Goal: Information Seeking & Learning: Learn about a topic

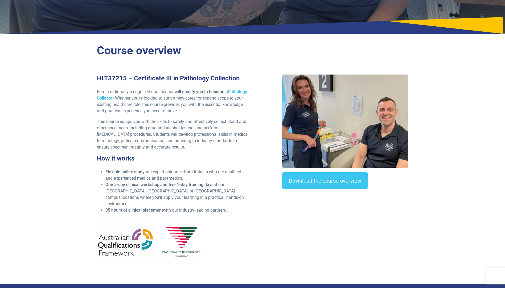
scroll to position [106, 0]
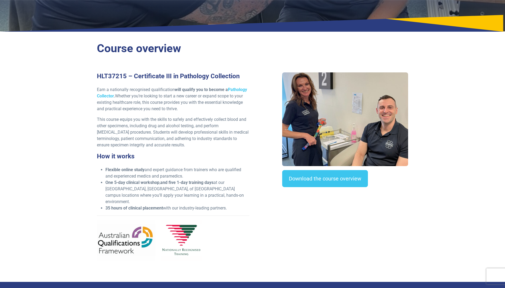
drag, startPoint x: 412, startPoint y: 156, endPoint x: 463, endPoint y: 114, distance: 66.0
click at [463, 114] on section "Course overview HLT37215 – Certificate III in Pathology Collection Earn a natio…" at bounding box center [252, 158] width 505 height 246
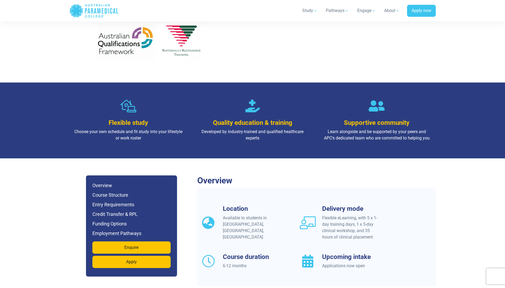
scroll to position [372, 0]
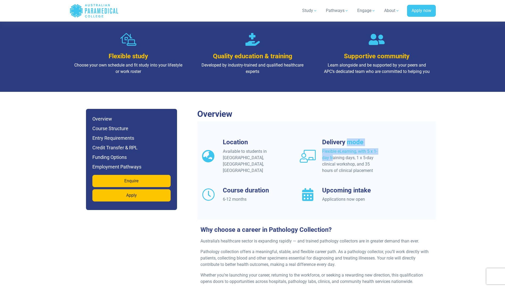
drag, startPoint x: 348, startPoint y: 137, endPoint x: 345, endPoint y: 143, distance: 6.2
click at [345, 143] on div "Delivery mode Flexible eLearning, with 5 x 1-day training days, 1 x 5-day clini…" at bounding box center [351, 155] width 58 height 35
click at [108, 115] on h6 "Overview" at bounding box center [131, 118] width 78 height 7
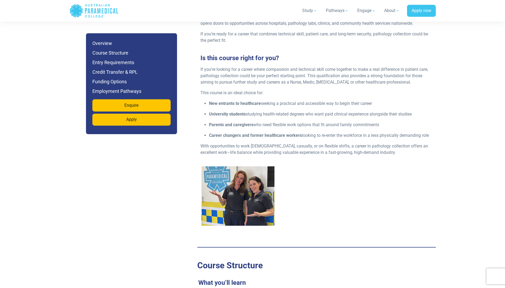
scroll to position [688, 0]
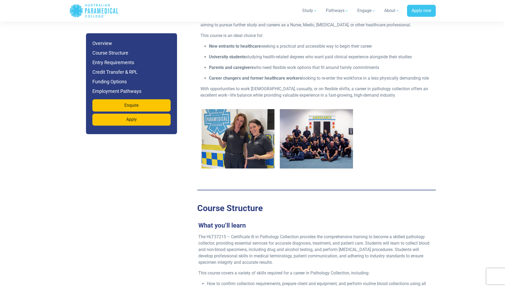
click at [328, 144] on img "2 / 2" at bounding box center [316, 138] width 73 height 59
click at [338, 148] on img "2 / 2" at bounding box center [316, 138] width 73 height 59
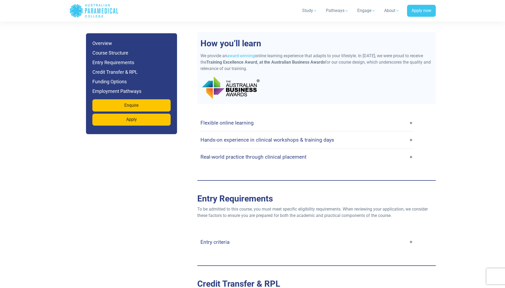
scroll to position [1140, 0]
click at [273, 116] on link "Flexible online learning" at bounding box center [306, 122] width 213 height 13
click at [238, 119] on h4 "Flexible online learning" at bounding box center [226, 122] width 53 height 6
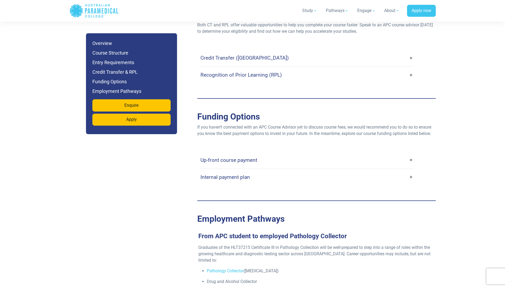
scroll to position [1486, 0]
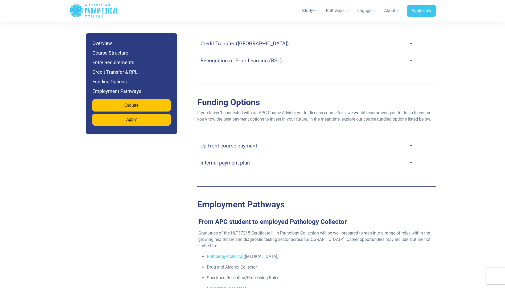
click at [280, 139] on link "Up-front course payment" at bounding box center [306, 145] width 213 height 13
drag, startPoint x: 413, startPoint y: 136, endPoint x: 409, endPoint y: 137, distance: 4.5
click at [408, 139] on link "Up-front course payment" at bounding box center [306, 145] width 213 height 13
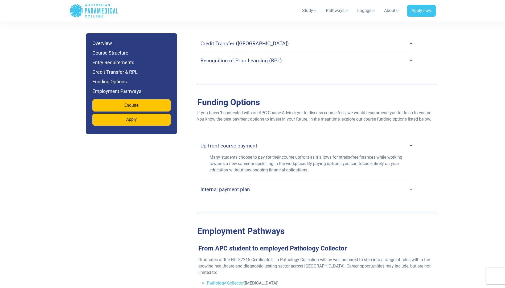
click at [411, 139] on link "Up-front course payment" at bounding box center [306, 145] width 213 height 13
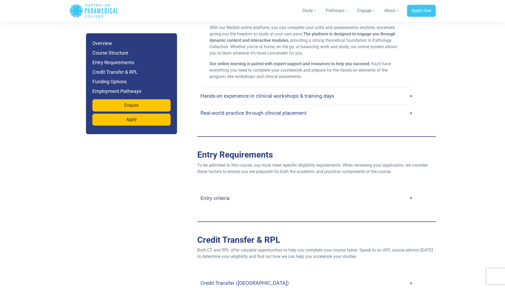
scroll to position [1326, 0]
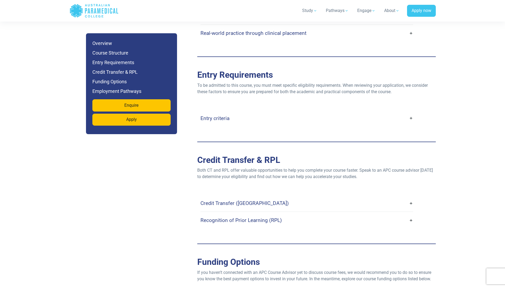
click at [229, 112] on link "Entry criteria" at bounding box center [306, 118] width 213 height 13
click at [408, 112] on link "Entry criteria" at bounding box center [306, 118] width 213 height 13
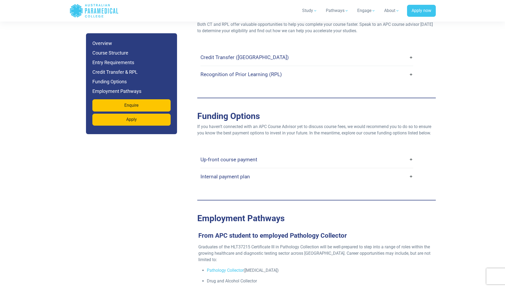
scroll to position [1646, 0]
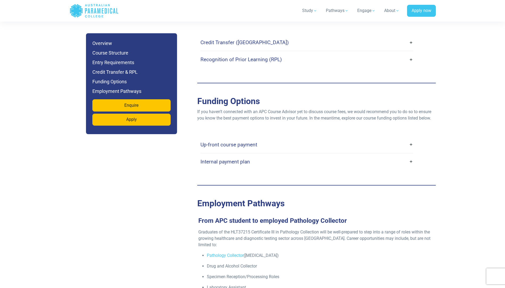
click at [409, 138] on link "Up-front course payment" at bounding box center [306, 144] width 213 height 13
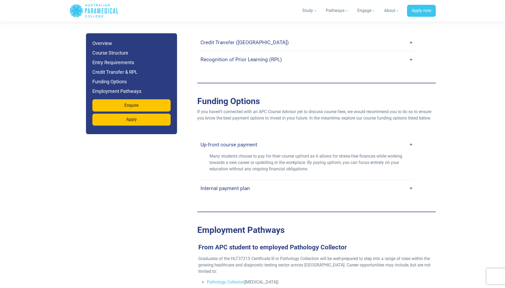
click at [410, 182] on link "Internal payment plan" at bounding box center [306, 188] width 213 height 13
click at [407, 182] on link "Internal payment plan" at bounding box center [306, 188] width 213 height 13
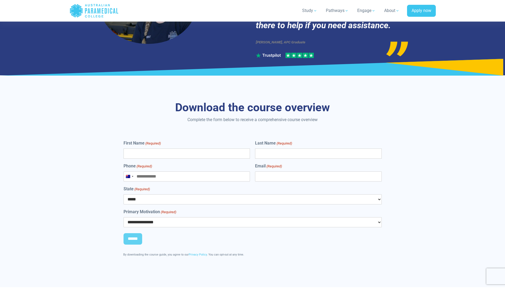
scroll to position [2178, 0]
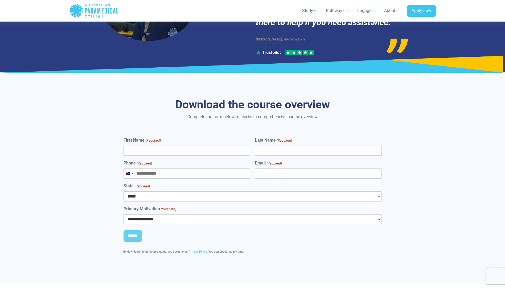
click at [378, 214] on select "**********" at bounding box center [252, 219] width 258 height 10
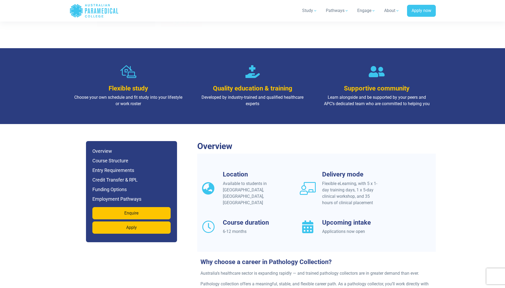
scroll to position [342, 0]
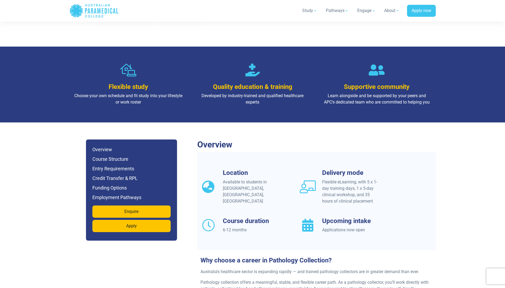
click at [348, 180] on div "Flexible eLearning, with 5 x 1-day training days, 1 x 5-day clinical workshop, …" at bounding box center [351, 192] width 58 height 26
click at [329, 169] on h3 "Delivery mode" at bounding box center [351, 173] width 58 height 8
click at [123, 155] on h6 "Course Structure" at bounding box center [131, 158] width 78 height 7
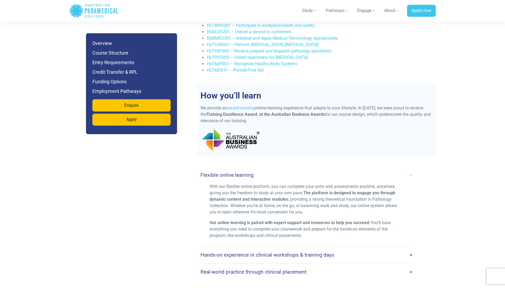
scroll to position [1097, 0]
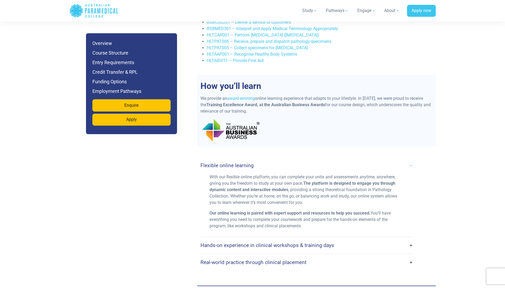
click at [344, 239] on link "Hands-on experience in clinical workshops & training days" at bounding box center [306, 245] width 213 height 13
click at [325, 242] on h4 "Hands-on experience in clinical workshops & training days" at bounding box center [267, 245] width 134 height 6
click at [410, 239] on link "Hands-on experience in clinical workshops & training days" at bounding box center [306, 245] width 213 height 13
click at [411, 239] on link "Hands-on experience in clinical workshops & training days" at bounding box center [306, 245] width 213 height 13
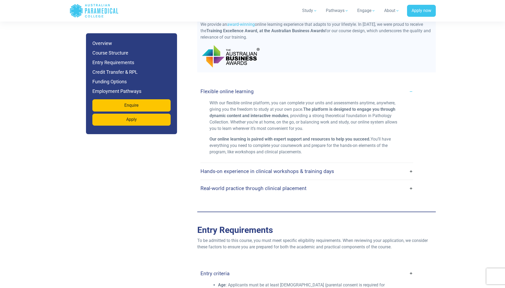
scroll to position [1177, 0]
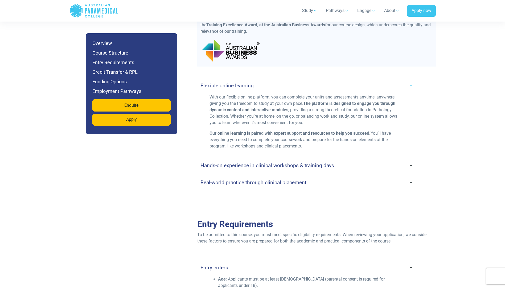
click at [410, 159] on link "Hands-on experience in clinical workshops & training days" at bounding box center [306, 165] width 213 height 13
click at [333, 160] on link "Hands-on experience in clinical workshops & training days" at bounding box center [306, 165] width 213 height 13
click at [324, 162] on h4 "Hands-on experience in clinical workshops & training days" at bounding box center [267, 165] width 134 height 6
click at [322, 159] on link "Hands-on experience in clinical workshops & training days" at bounding box center [306, 165] width 213 height 13
click at [293, 179] on h4 "Real-world practice through clinical placement" at bounding box center [253, 182] width 106 height 6
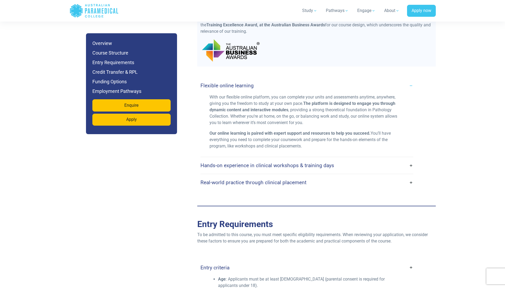
click at [297, 179] on h4 "Real-world practice through clinical placement" at bounding box center [253, 182] width 106 height 6
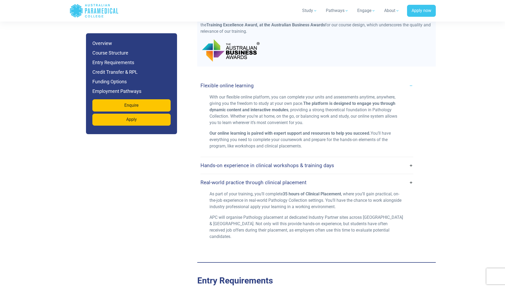
click at [307, 162] on h4 "Hands-on experience in clinical workshops & training days" at bounding box center [267, 165] width 134 height 6
click at [307, 159] on link "Hands-on experience in clinical workshops & training days" at bounding box center [306, 165] width 213 height 13
click at [306, 162] on h4 "Hands-on experience in clinical workshops & training days" at bounding box center [267, 165] width 134 height 6
click at [326, 162] on h4 "Hands-on experience in clinical workshops & training days" at bounding box center [267, 165] width 134 height 6
click at [329, 165] on link "Hands-on experience in clinical workshops & training days" at bounding box center [306, 165] width 213 height 13
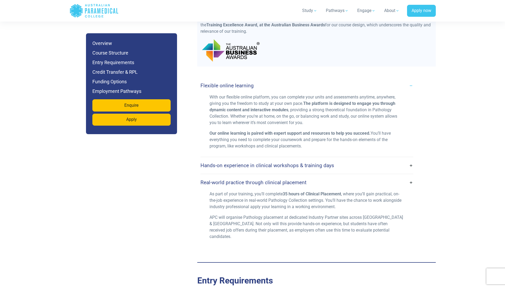
click at [327, 162] on h4 "Hands-on experience in clinical workshops & training days" at bounding box center [267, 165] width 134 height 6
click at [327, 159] on link "Hands-on experience in clinical workshops & training days" at bounding box center [306, 165] width 213 height 13
click at [407, 159] on link "Hands-on experience in clinical workshops & training days" at bounding box center [306, 165] width 213 height 13
click at [409, 157] on div "Hands-on experience in clinical workshops & training days" at bounding box center [306, 165] width 213 height 17
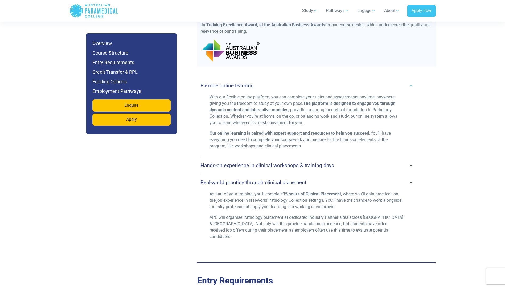
click at [411, 159] on link "Hands-on experience in clinical workshops & training days" at bounding box center [306, 165] width 213 height 13
click at [318, 162] on h4 "Hands-on experience in clinical workshops & training days" at bounding box center [267, 165] width 134 height 6
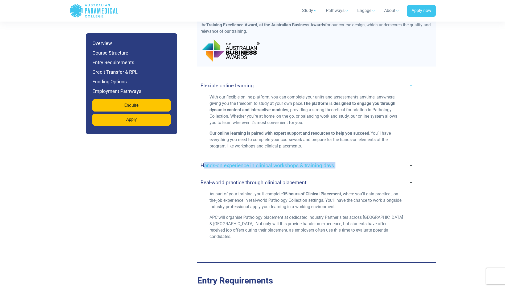
click at [318, 162] on h4 "Hands-on experience in clinical workshops & training days" at bounding box center [267, 165] width 134 height 6
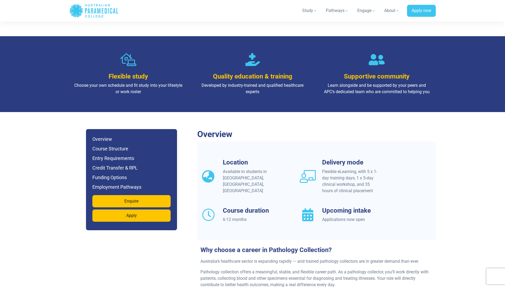
scroll to position [325, 0]
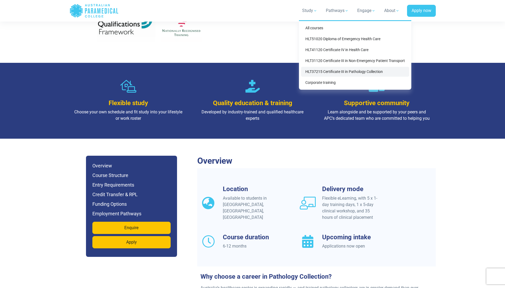
click at [332, 69] on link "HLT37215 Certificate III in Pathology Collection" at bounding box center [355, 72] width 108 height 10
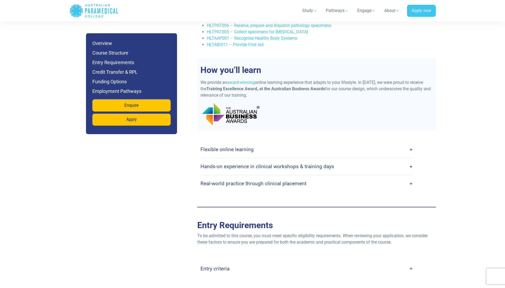
scroll to position [1118, 0]
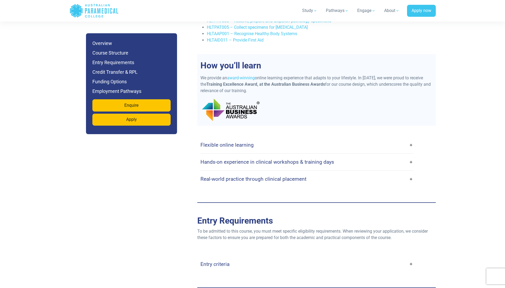
click at [303, 139] on link "Flexible online learning" at bounding box center [306, 145] width 213 height 13
click at [412, 139] on link "Flexible online learning" at bounding box center [306, 145] width 213 height 13
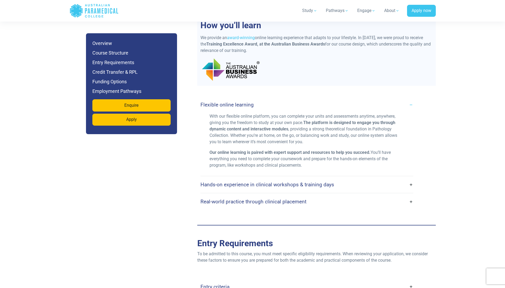
scroll to position [1171, 0]
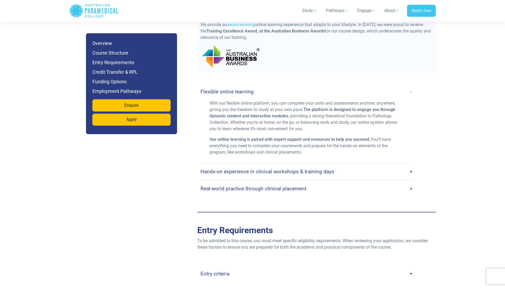
click at [354, 165] on link "Hands-on experience in clinical workshops & training days" at bounding box center [306, 171] width 213 height 13
click at [411, 165] on link "Hands-on experience in clinical workshops & training days" at bounding box center [306, 171] width 213 height 13
click at [410, 165] on link "Hands-on experience in clinical workshops & training days" at bounding box center [306, 171] width 213 height 13
click at [409, 165] on link "Hands-on experience in clinical workshops & training days" at bounding box center [306, 171] width 213 height 13
click at [330, 168] on h4 "Hands-on experience in clinical workshops & training days" at bounding box center [267, 171] width 134 height 6
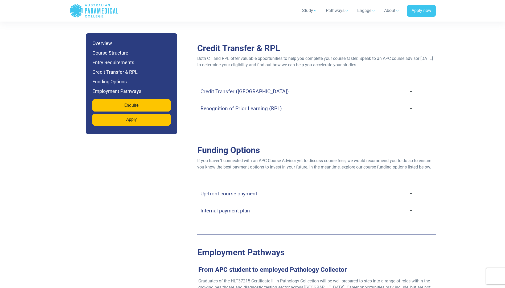
scroll to position [1464, 0]
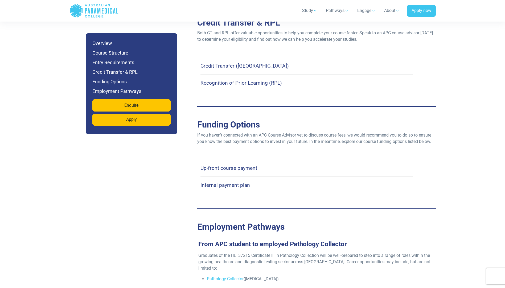
click at [410, 162] on link "Up-front course payment" at bounding box center [306, 168] width 213 height 13
click at [411, 162] on link "Up-front course payment" at bounding box center [306, 168] width 213 height 13
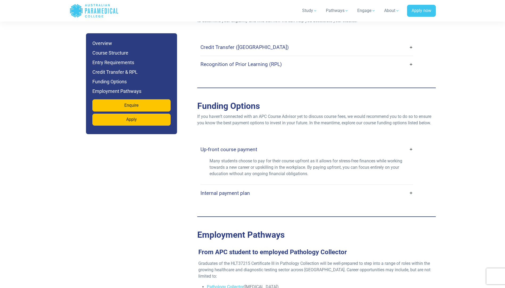
scroll to position [1543, 0]
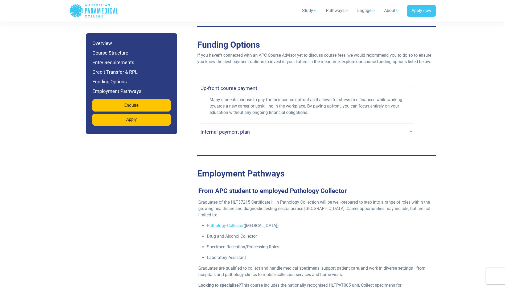
click at [247, 129] on h4 "Internal payment plan" at bounding box center [224, 132] width 49 height 6
